Goal: Check status: Check status

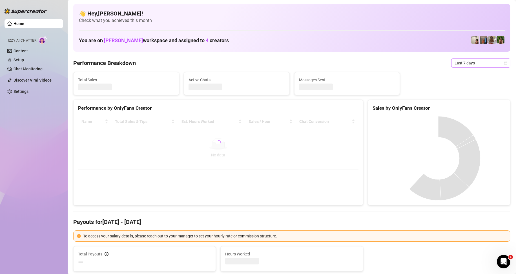
click at [464, 66] on div "Last 7 days" at bounding box center [480, 63] width 59 height 9
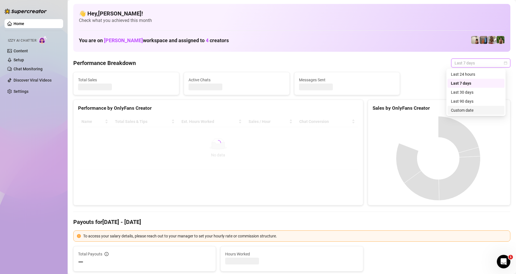
click at [462, 109] on div "Custom date" at bounding box center [476, 110] width 50 height 6
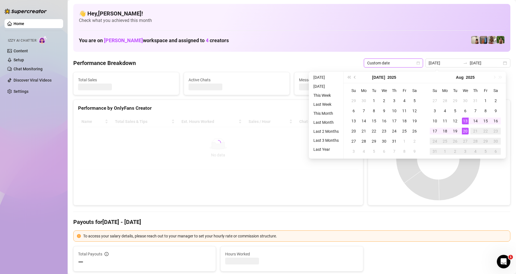
type input "[DATE]"
click at [465, 130] on div "20" at bounding box center [465, 131] width 7 height 7
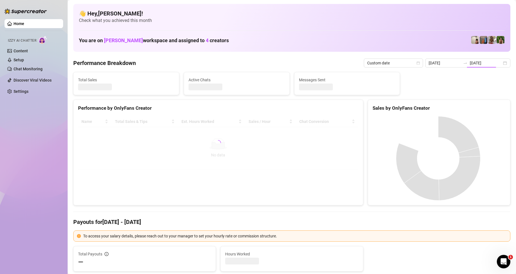
type input "[DATE]"
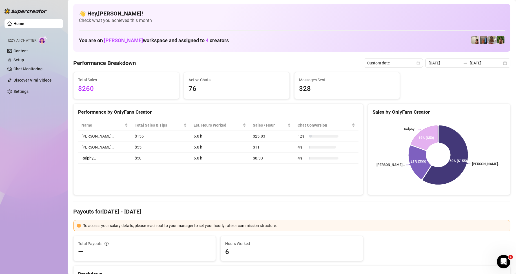
click at [190, 171] on div "Performance by OnlyFans Creator Name Total Sales & Tips Est. Hours Worked Sales…" at bounding box center [218, 150] width 290 height 92
